Goal: Task Accomplishment & Management: Use online tool/utility

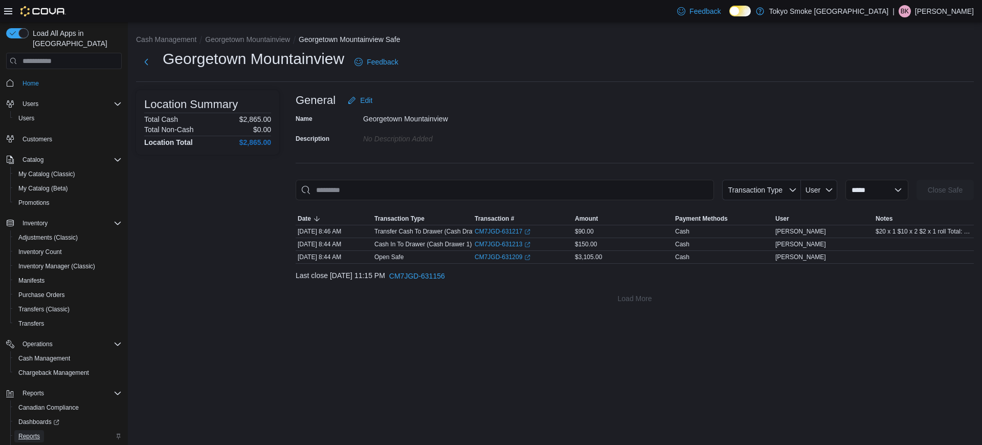
click at [34, 430] on span "Reports" at bounding box center [28, 436] width 21 height 12
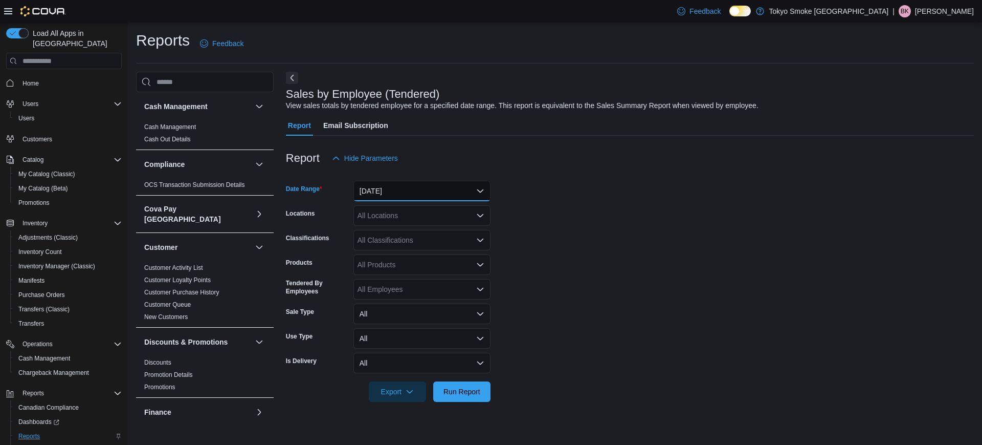
click at [394, 199] on button "[DATE]" at bounding box center [422, 191] width 137 height 20
click at [448, 145] on div at bounding box center [630, 142] width 688 height 12
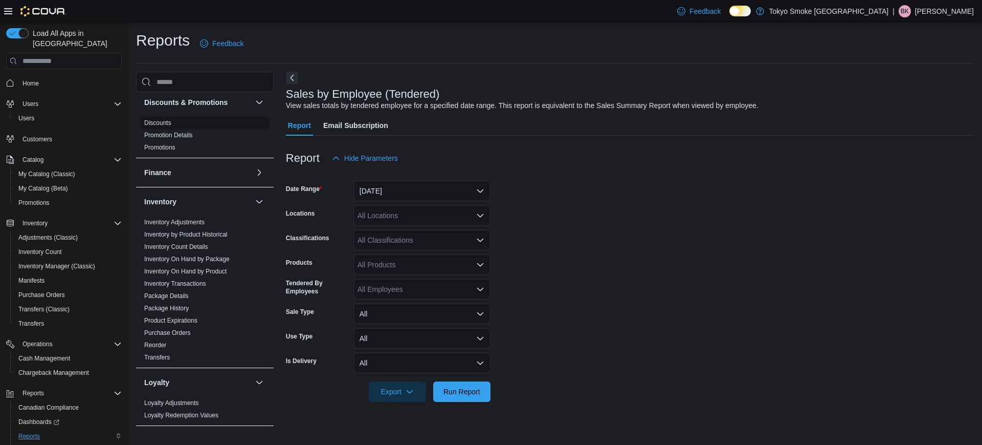
scroll to position [238, 0]
click at [199, 269] on link "Inventory On Hand by Product" at bounding box center [185, 272] width 82 height 7
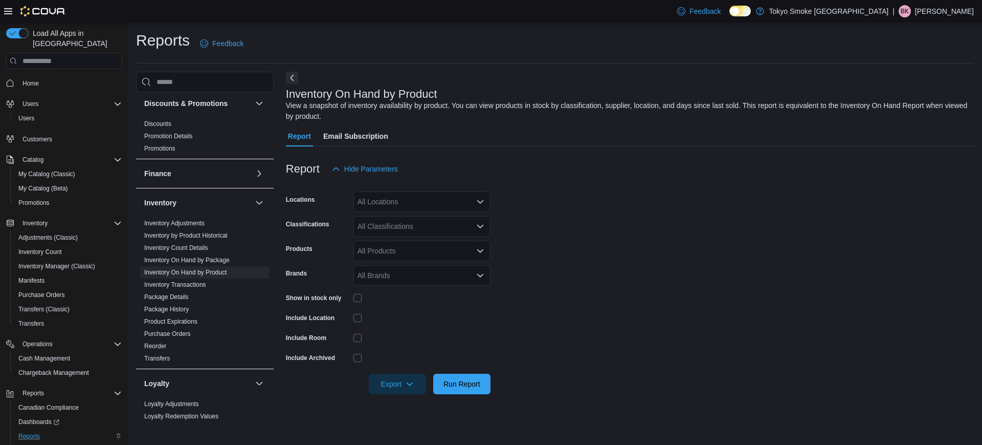
click at [390, 199] on div "All Locations" at bounding box center [422, 201] width 137 height 20
type input "***"
click at [405, 215] on span "Georgetown Mountainview" at bounding box center [423, 219] width 85 height 10
click at [605, 238] on form "Locations [GEOGRAPHIC_DATA] Mountainview Classifications All Classifications Pr…" at bounding box center [630, 286] width 688 height 215
click at [416, 225] on div "All Classifications" at bounding box center [422, 226] width 137 height 20
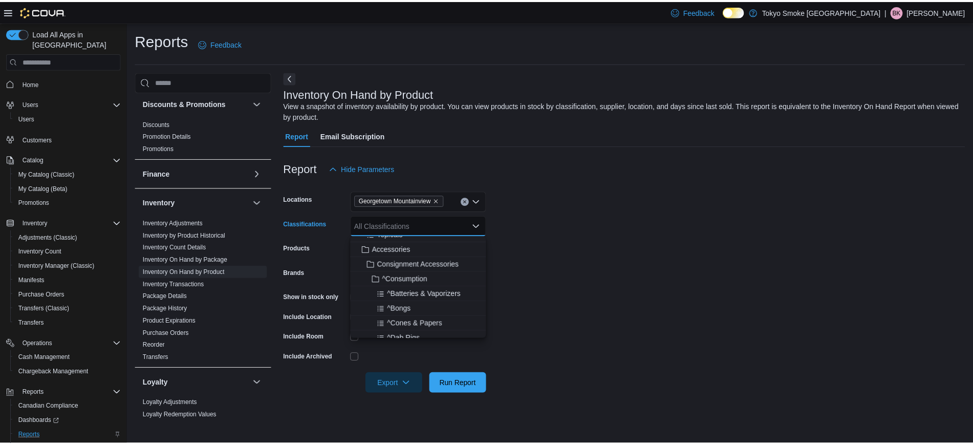
scroll to position [202, 0]
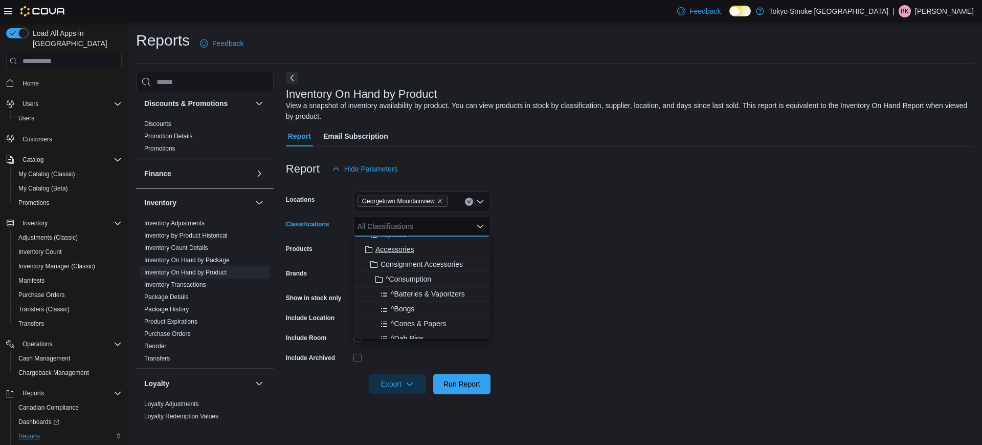
click at [412, 244] on span "Accessories" at bounding box center [395, 249] width 38 height 10
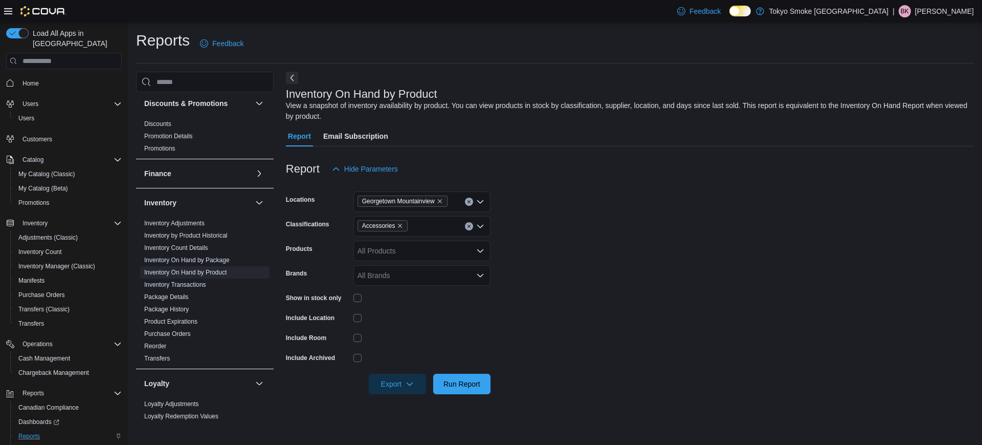
click at [608, 272] on form "Locations [GEOGRAPHIC_DATA] Mountainview Classifications Accessories Products A…" at bounding box center [630, 286] width 688 height 215
click at [472, 387] on span "Run Report" at bounding box center [462, 383] width 37 height 10
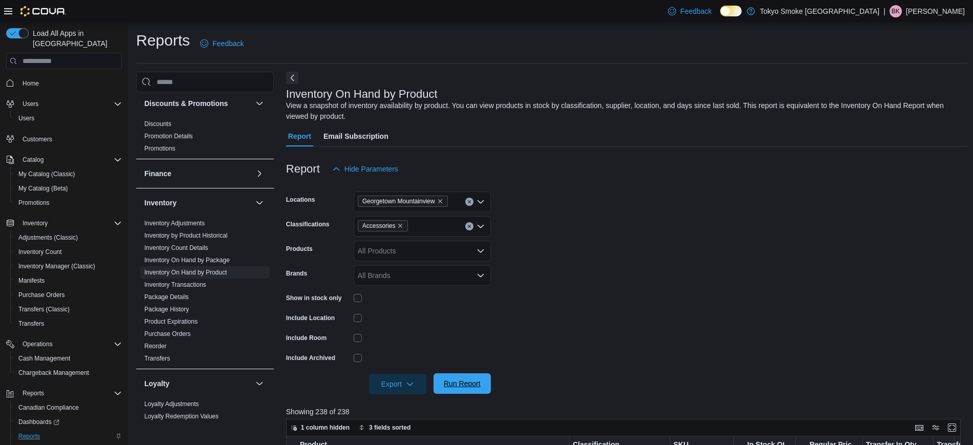
click at [472, 387] on span "Run Report" at bounding box center [462, 383] width 37 height 10
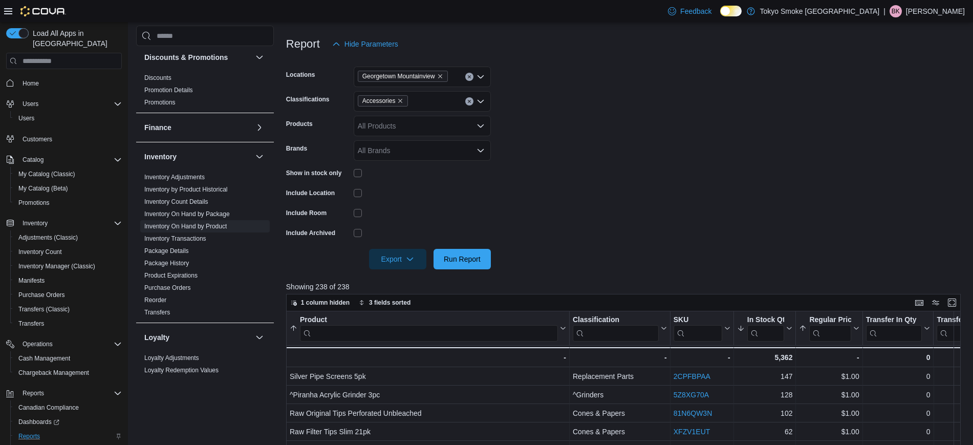
scroll to position [116, 0]
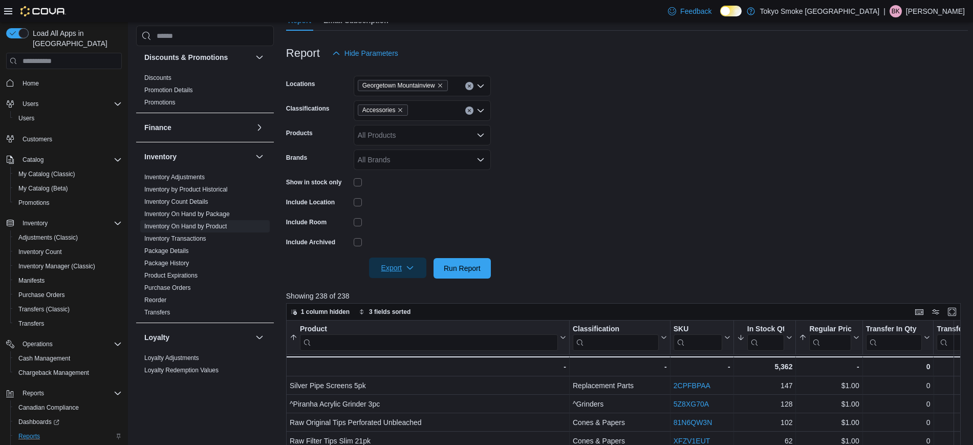
click at [398, 268] on span "Export" at bounding box center [397, 267] width 45 height 20
click at [406, 287] on span "Export to Excel" at bounding box center [399, 288] width 46 height 8
click at [360, 197] on div at bounding box center [422, 202] width 137 height 16
click at [452, 264] on span "Run Report" at bounding box center [462, 267] width 37 height 10
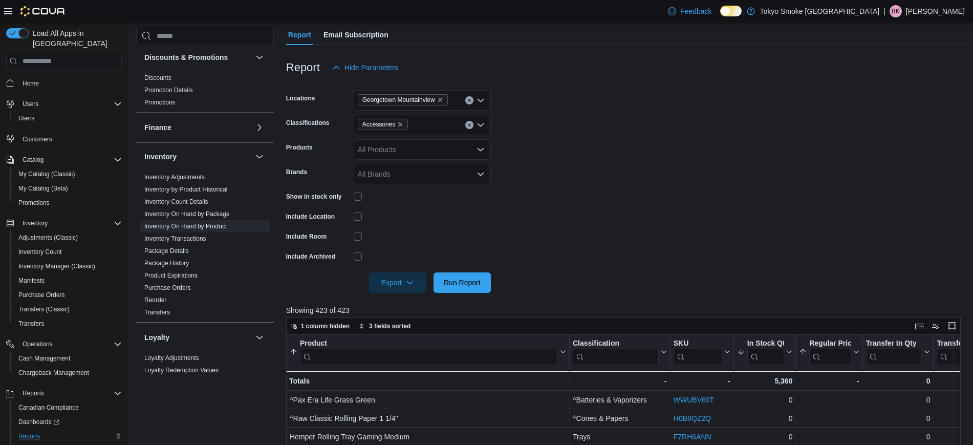
scroll to position [104, 0]
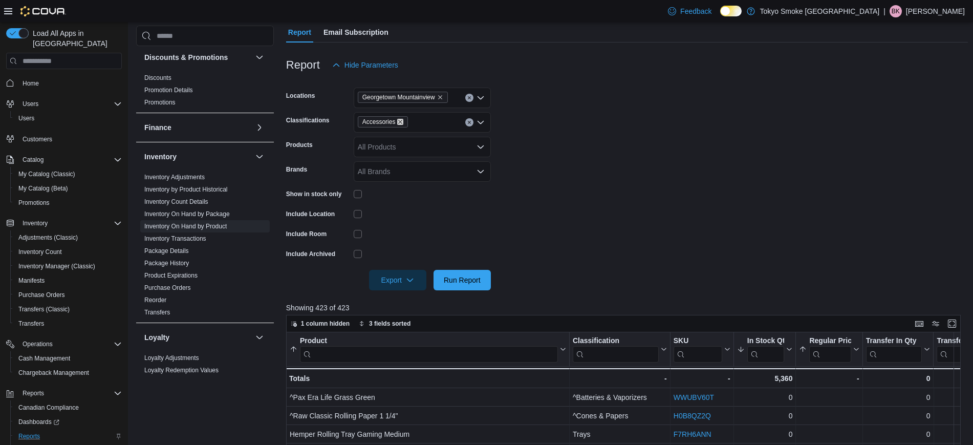
click at [399, 121] on icon "Remove Accessories from selection in this group" at bounding box center [401, 122] width 4 height 4
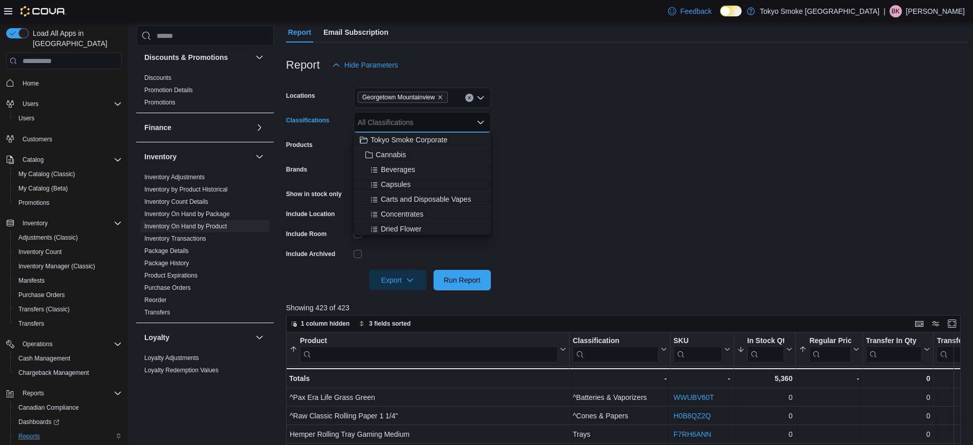
click at [398, 121] on div "All Classifications" at bounding box center [422, 122] width 137 height 20
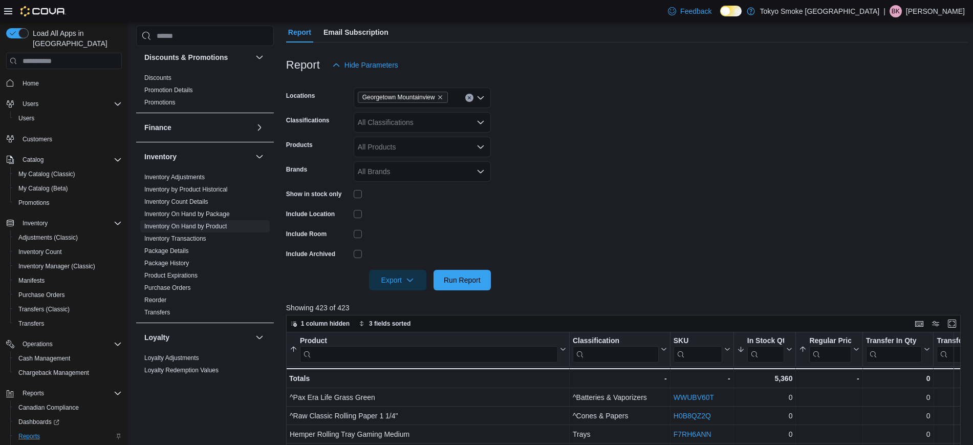
click at [405, 122] on div "All Classifications" at bounding box center [422, 122] width 137 height 20
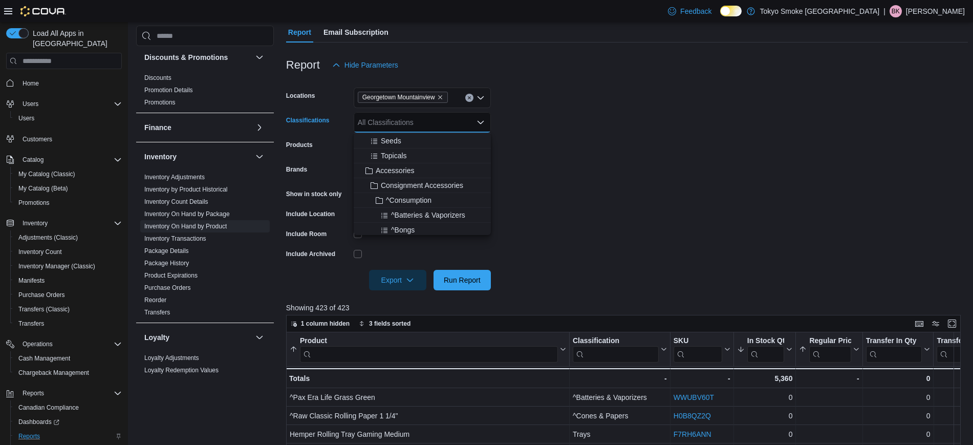
scroll to position [177, 0]
click at [431, 178] on button "Accessories" at bounding box center [422, 171] width 137 height 15
click at [603, 217] on form "Locations [GEOGRAPHIC_DATA] Mountainview Classifications Accessories Combo box.…" at bounding box center [627, 182] width 682 height 215
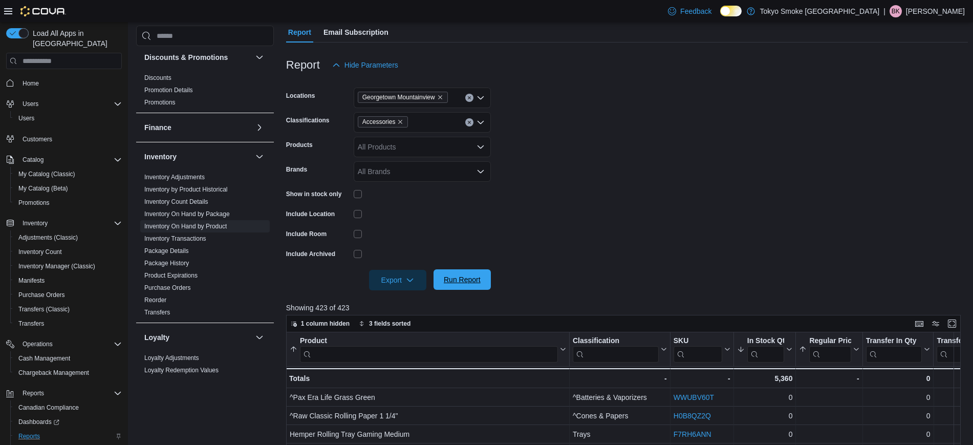
click at [462, 286] on span "Run Report" at bounding box center [462, 279] width 45 height 20
click at [419, 282] on span "Export" at bounding box center [397, 279] width 45 height 20
click at [412, 301] on span "Export to Excel" at bounding box center [399, 300] width 46 height 8
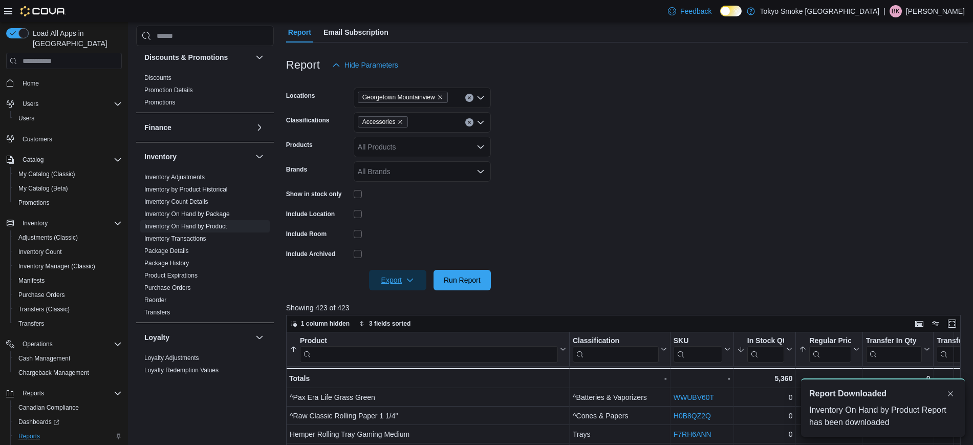
scroll to position [0, 0]
